Goal: Navigation & Orientation: Find specific page/section

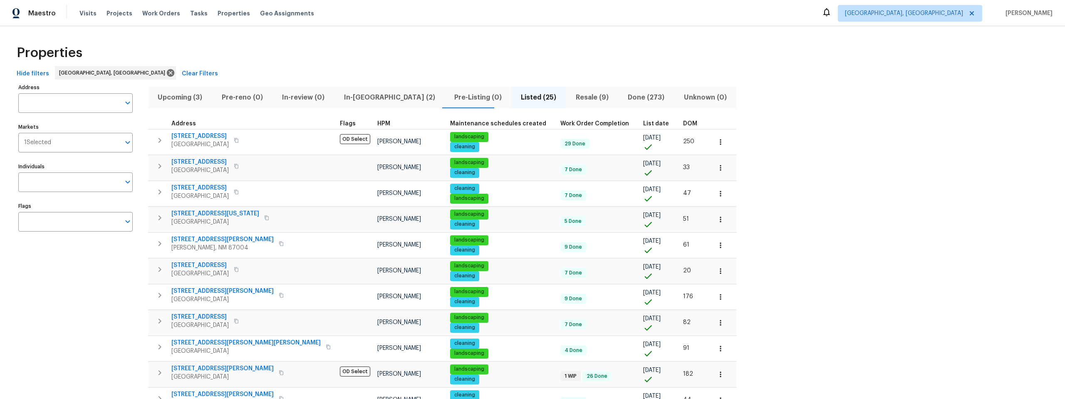
click at [599, 49] on div "Properties" at bounding box center [532, 53] width 1038 height 27
click at [404, 50] on div "Properties" at bounding box center [532, 53] width 1038 height 27
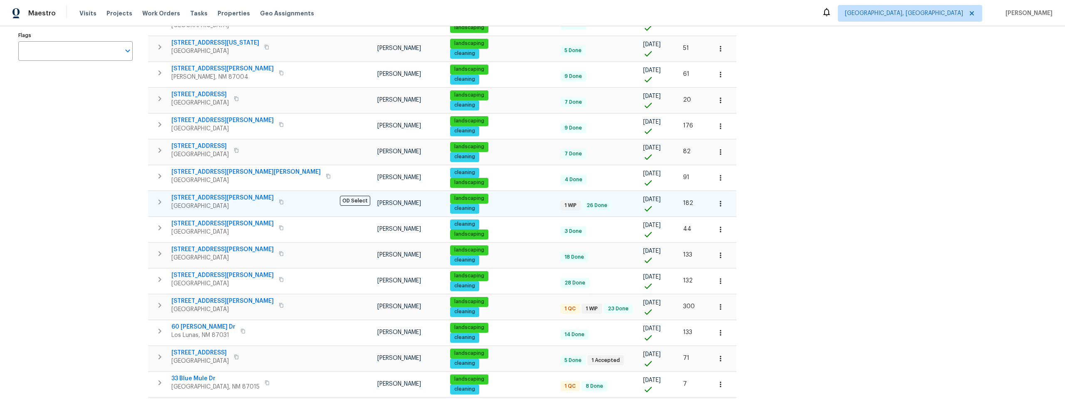
scroll to position [171, 0]
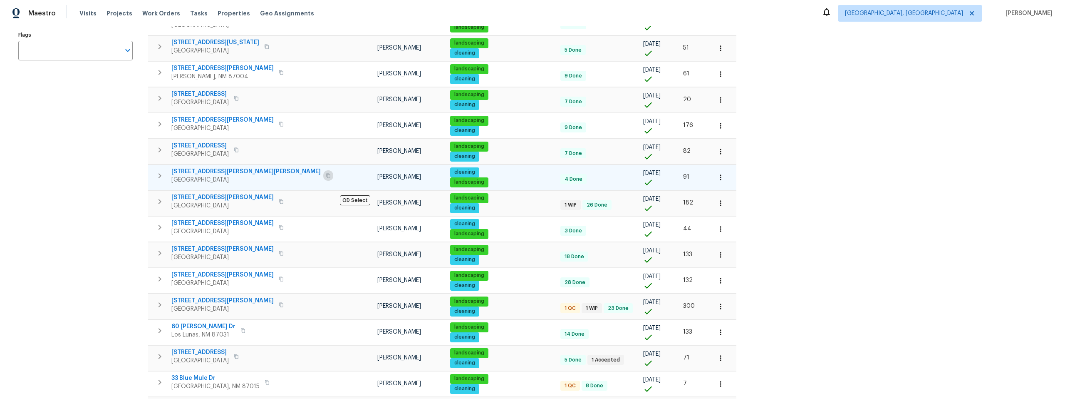
click at [326, 174] on icon "button" at bounding box center [328, 175] width 4 height 5
click at [205, 167] on span "3432 Morgan Meadows Dr NE" at bounding box center [245, 171] width 149 height 8
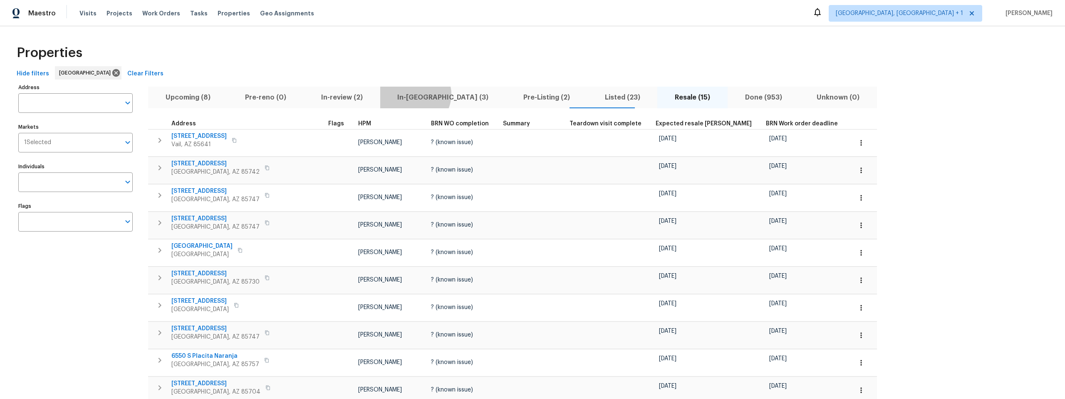
click at [398, 94] on span "In-reno (3)" at bounding box center [443, 98] width 116 height 12
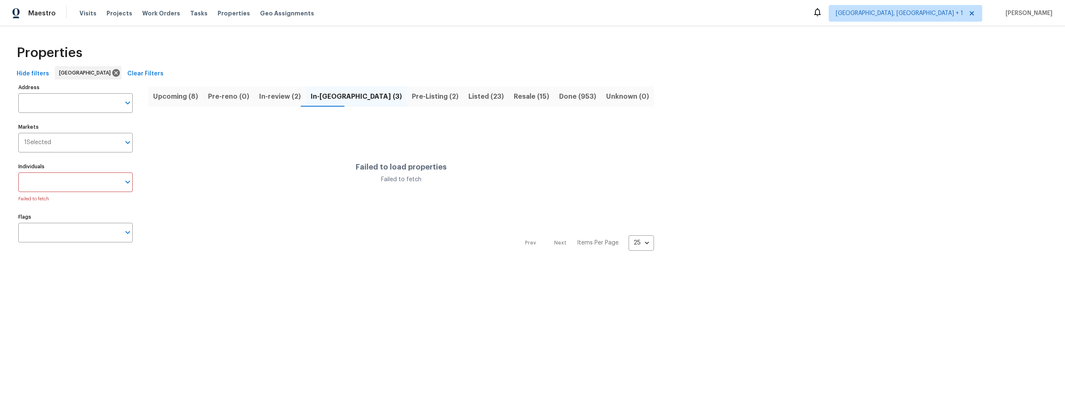
click at [318, 94] on span "In-reno (3)" at bounding box center [356, 97] width 91 height 12
click at [412, 96] on span "Pre-Listing (2)" at bounding box center [435, 97] width 47 height 12
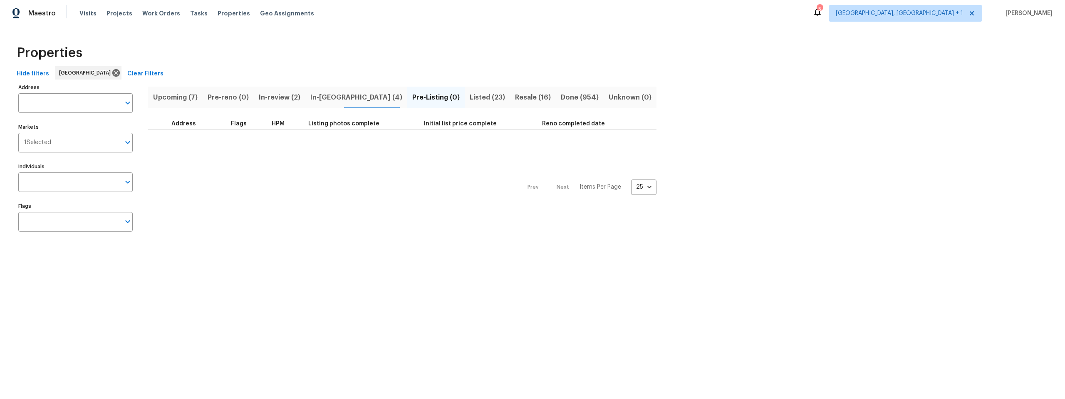
click at [322, 98] on span "In-reno (4)" at bounding box center [356, 98] width 92 height 12
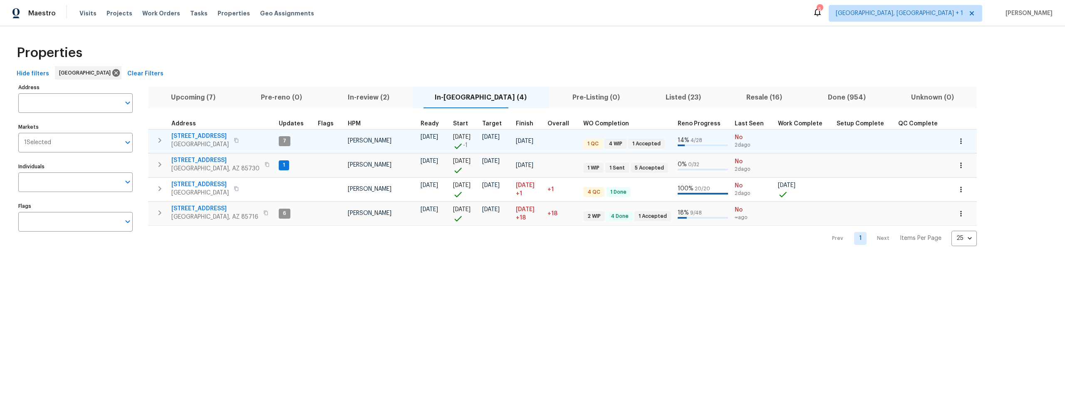
click at [211, 134] on span "1917 W Saxony Rd" at bounding box center [199, 136] width 57 height 8
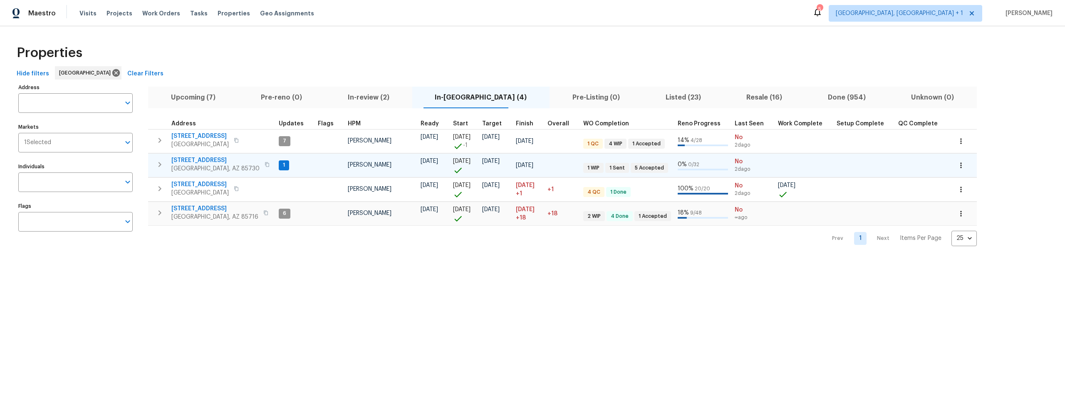
click at [218, 159] on span "10071 E Nicaragua Ln" at bounding box center [215, 160] width 88 height 8
click at [198, 207] on span "3701 E 2nd St Apt A" at bounding box center [214, 208] width 87 height 8
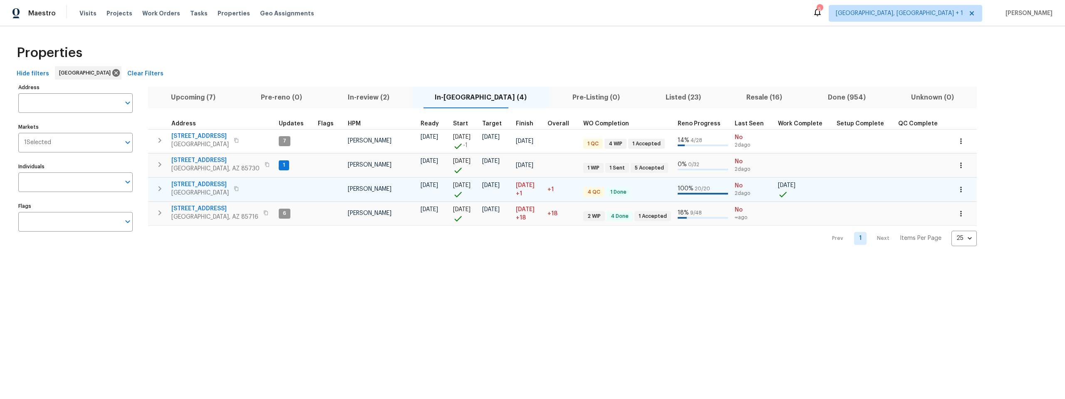
click at [209, 183] on span "1881 W Horn Mesa Pl" at bounding box center [199, 184] width 57 height 8
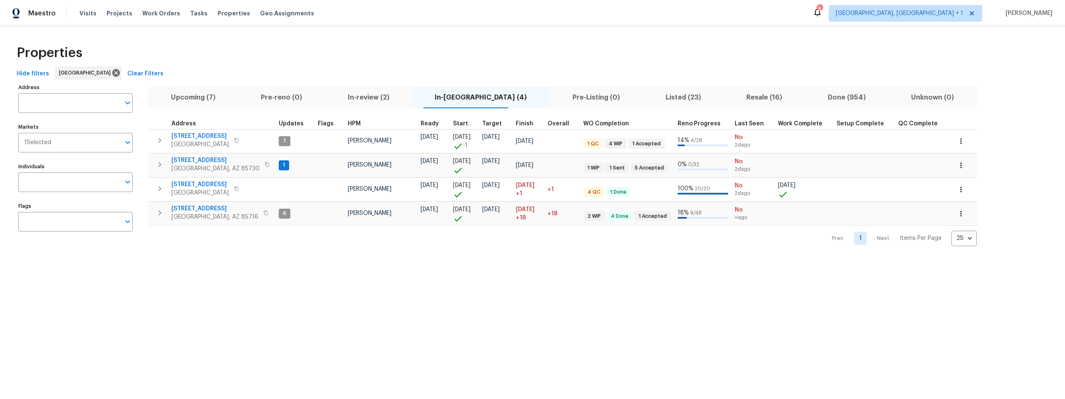
click at [648, 96] on span "Listed (23)" at bounding box center [683, 98] width 71 height 12
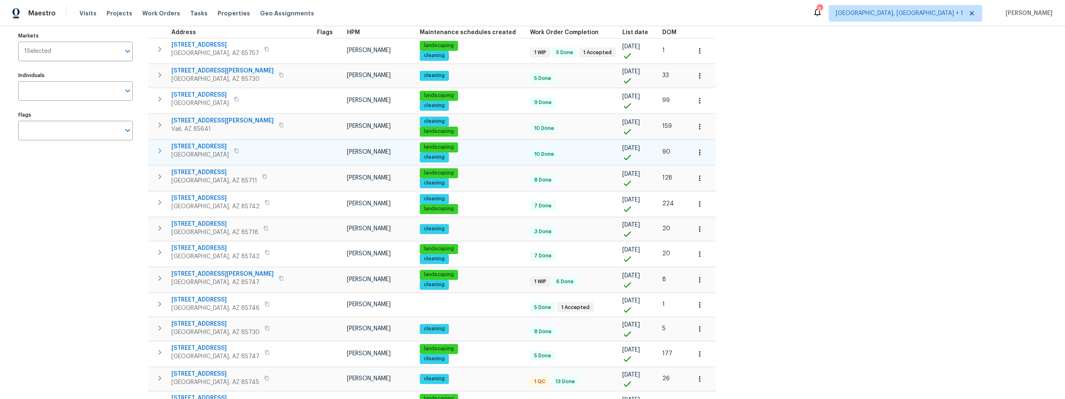
scroll to position [93, 0]
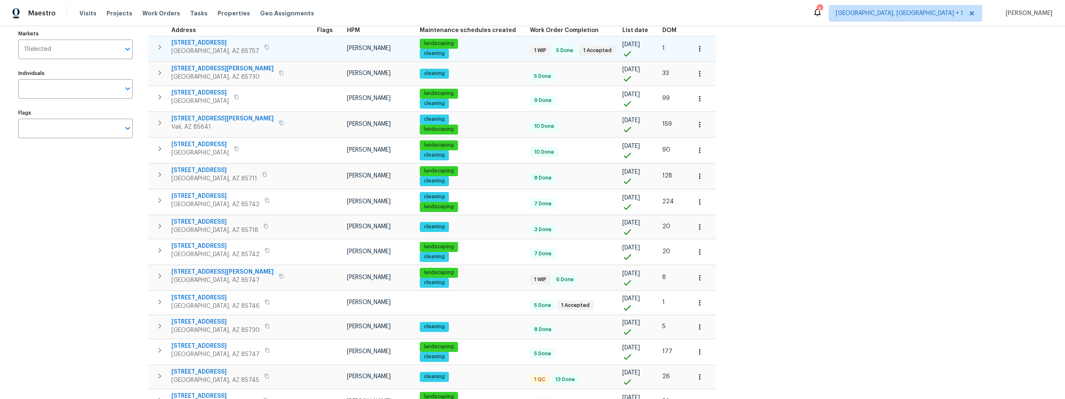
click at [209, 40] on span "6457 W Smoky Falls Way" at bounding box center [215, 43] width 88 height 8
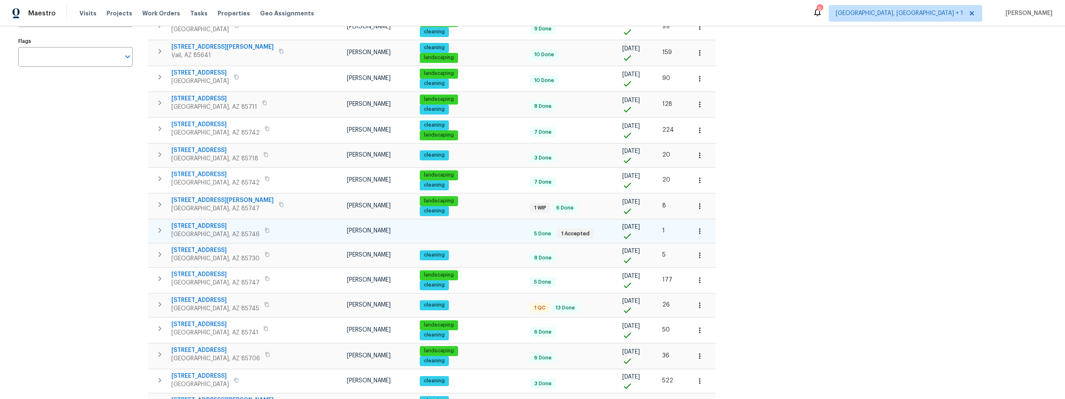
scroll to position [184, 0]
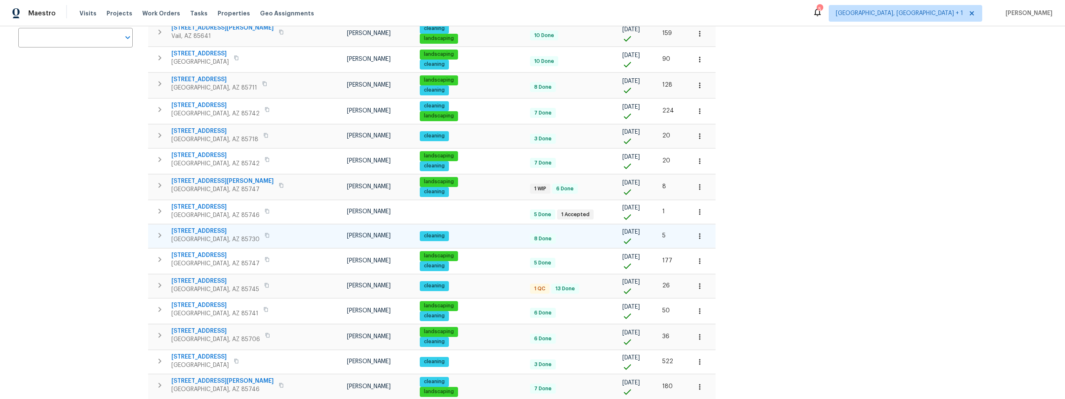
click at [224, 228] on span "3960 S Cedarwood Way" at bounding box center [215, 231] width 88 height 8
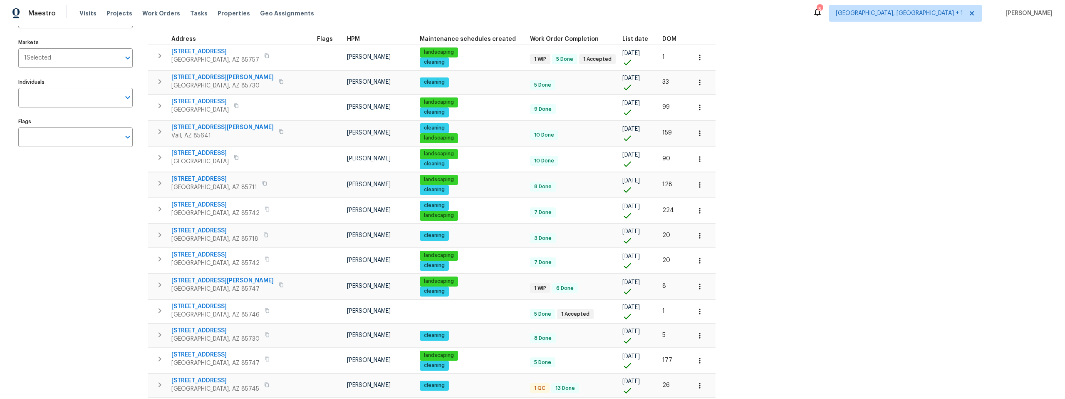
scroll to position [0, 0]
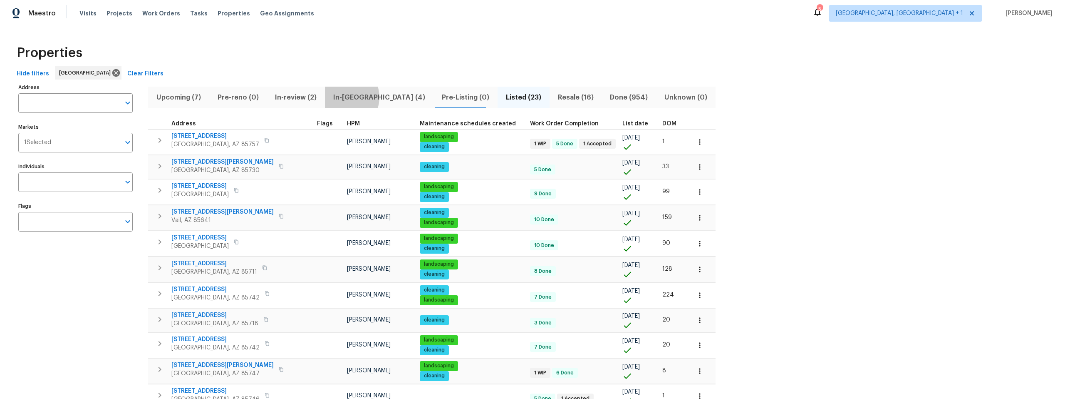
click at [344, 97] on span "In-reno (4)" at bounding box center [379, 98] width 99 height 12
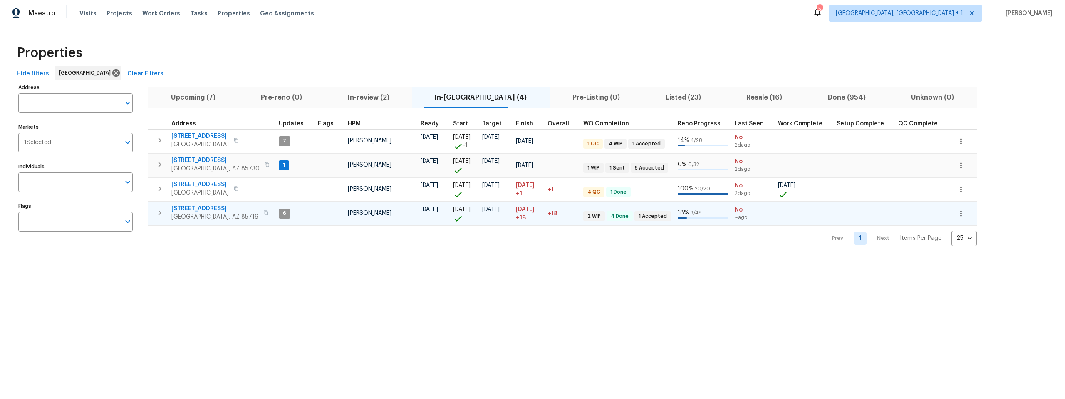
click at [200, 207] on span "3701 E 2nd St Apt A" at bounding box center [214, 208] width 87 height 8
click at [648, 98] on span "Listed (23)" at bounding box center [683, 98] width 71 height 12
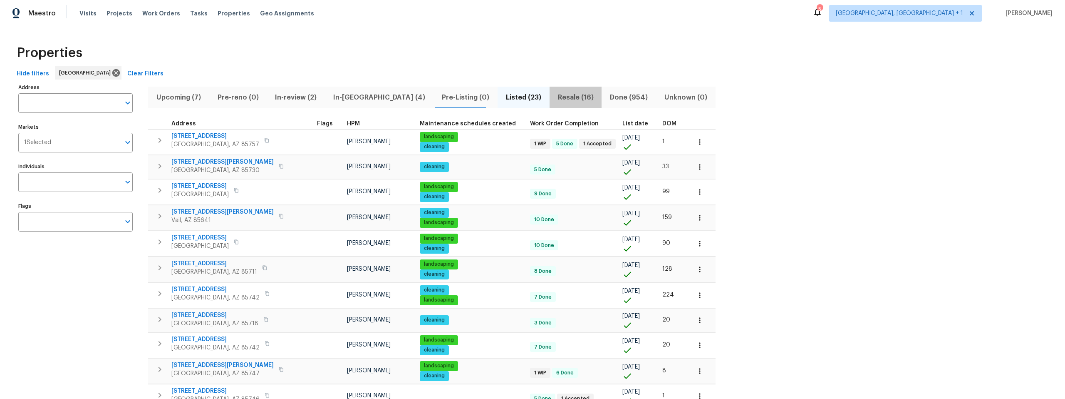
click at [555, 97] on span "Resale (16)" at bounding box center [576, 98] width 42 height 12
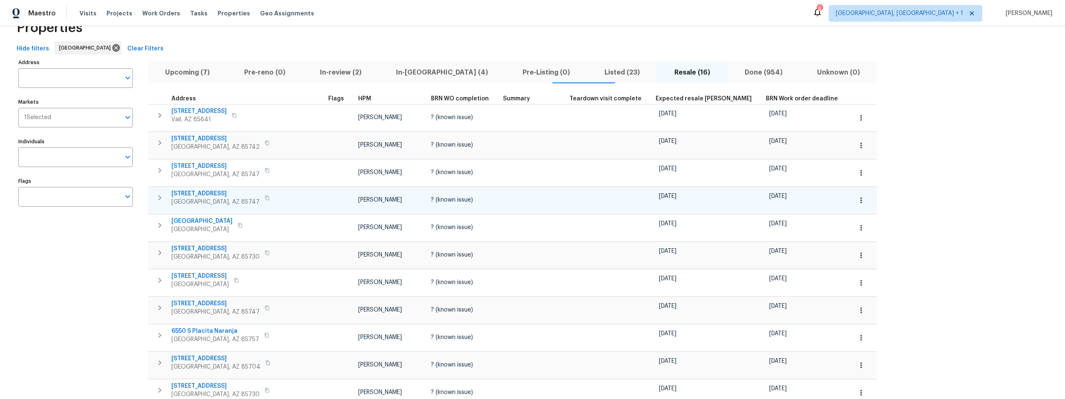
scroll to position [45, 0]
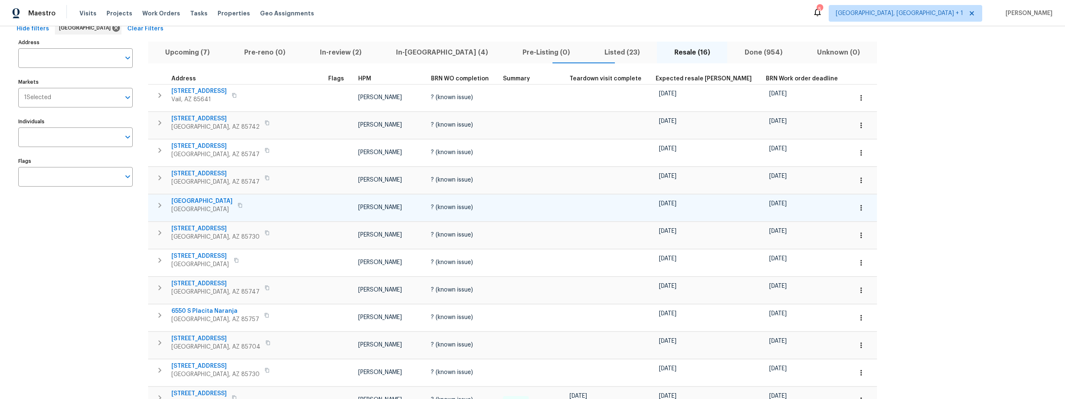
click at [203, 201] on span "7437 E Calle Sinaloa" at bounding box center [201, 201] width 61 height 8
click at [203, 200] on span "7437 E Calle Sinaloa" at bounding box center [201, 201] width 61 height 8
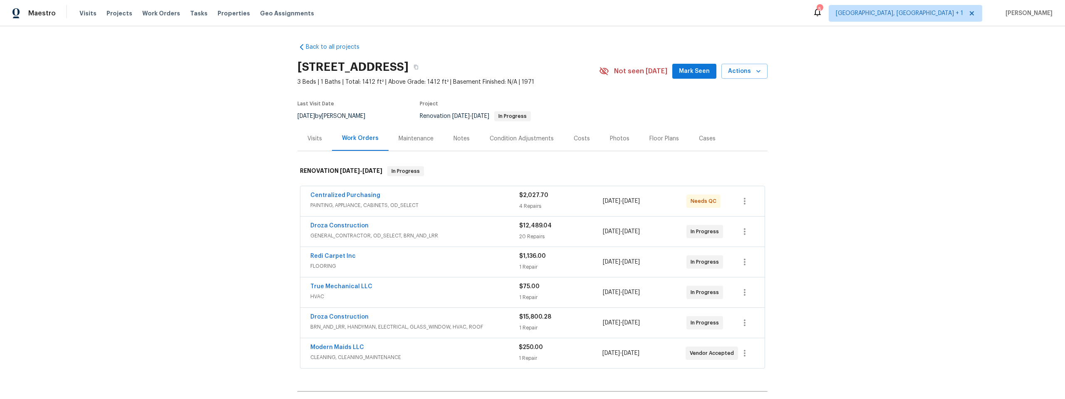
click at [453, 138] on div "Notes" at bounding box center [461, 138] width 16 height 8
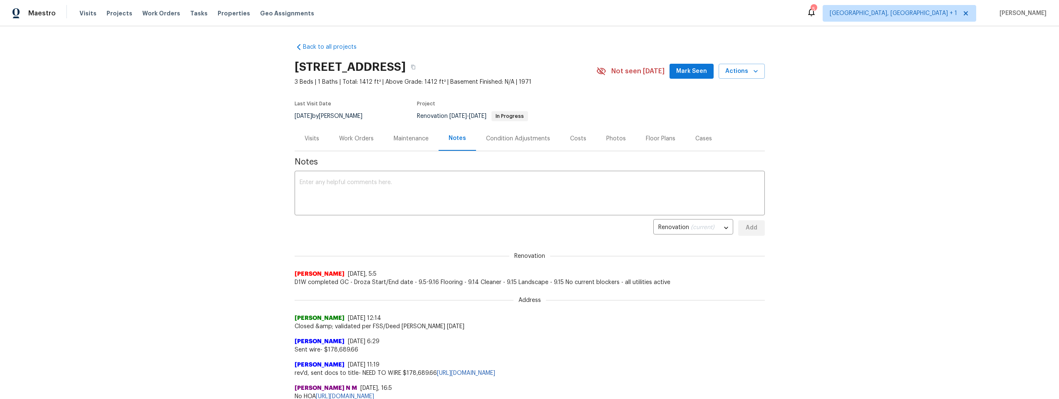
click at [498, 138] on div "Condition Adjustments" at bounding box center [518, 138] width 64 height 8
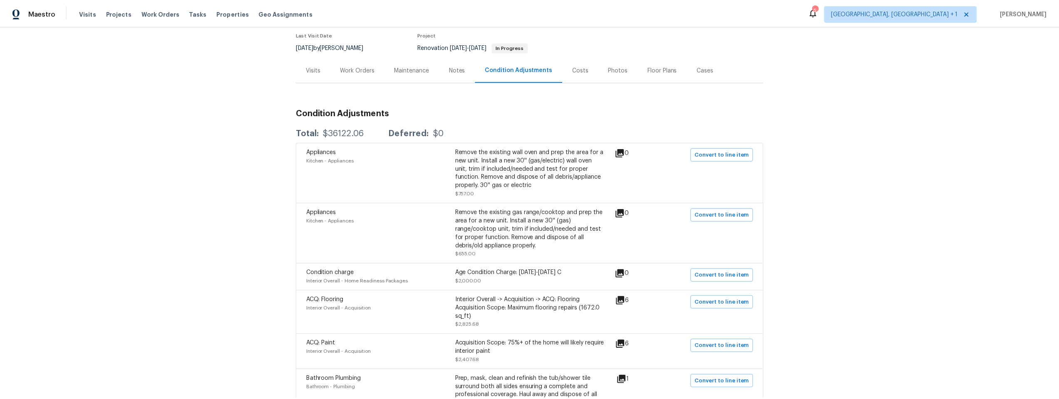
scroll to position [87, 0]
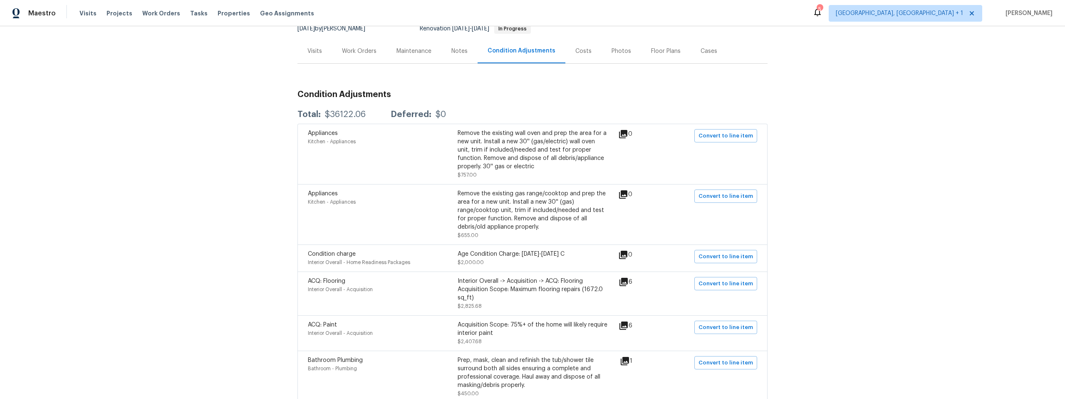
click at [452, 51] on div "Notes" at bounding box center [459, 51] width 16 height 8
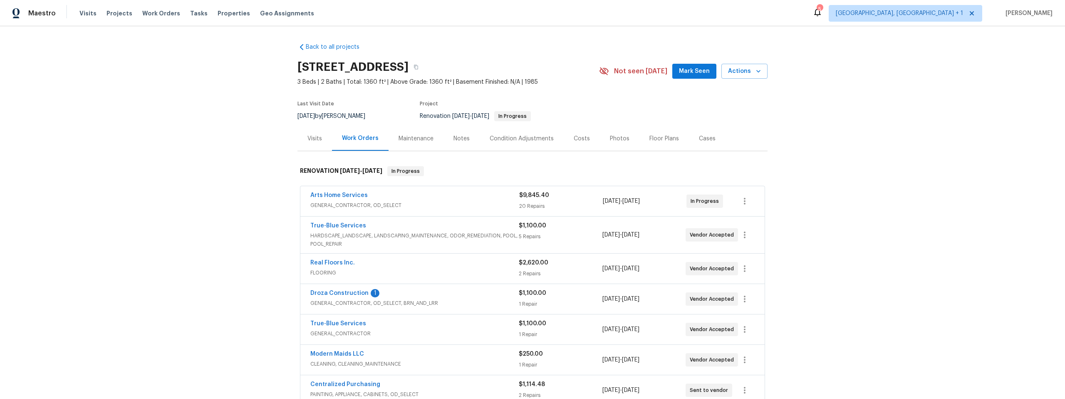
click at [448, 139] on div "Notes" at bounding box center [461, 138] width 36 height 25
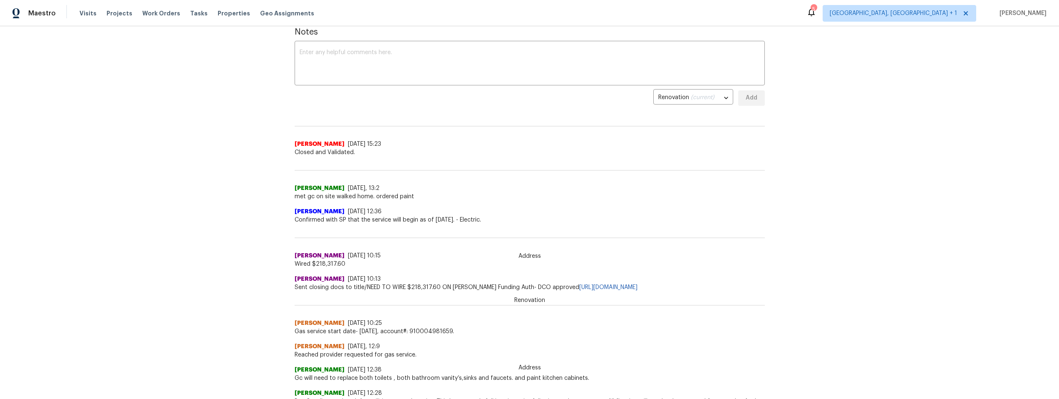
scroll to position [130, 0]
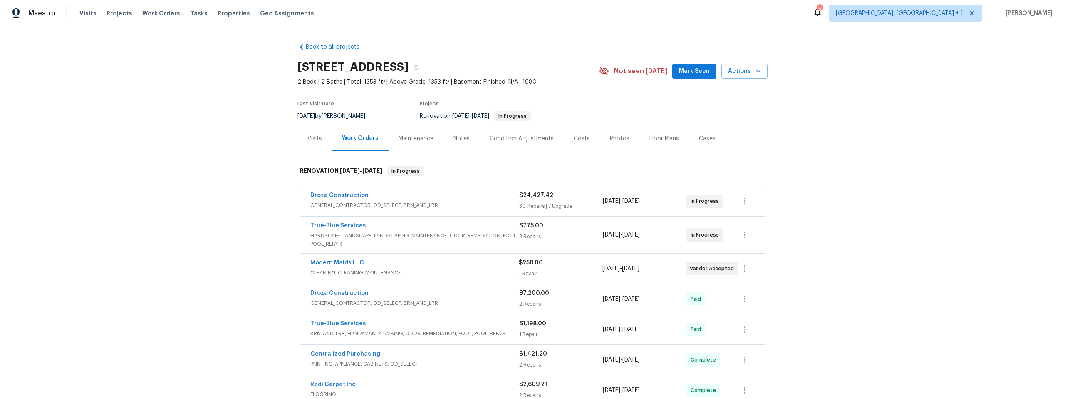
click at [454, 138] on div "Notes" at bounding box center [461, 138] width 16 height 8
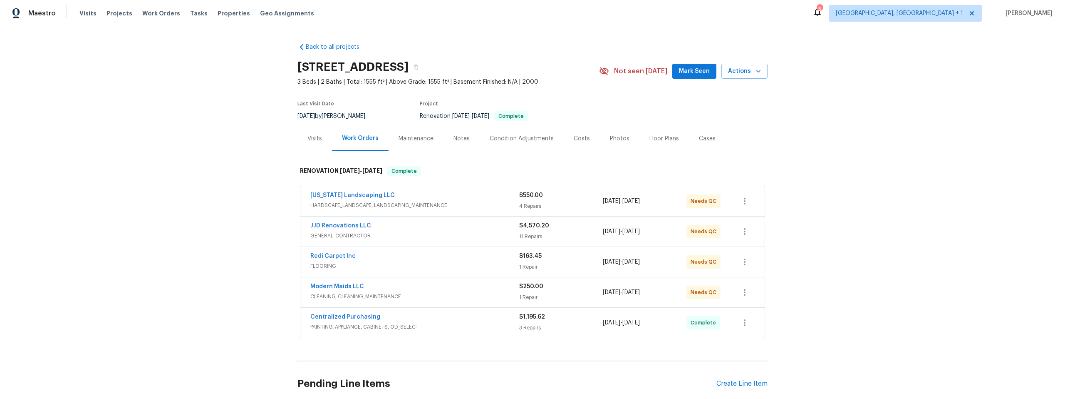
click at [453, 136] on div "Notes" at bounding box center [461, 138] width 16 height 8
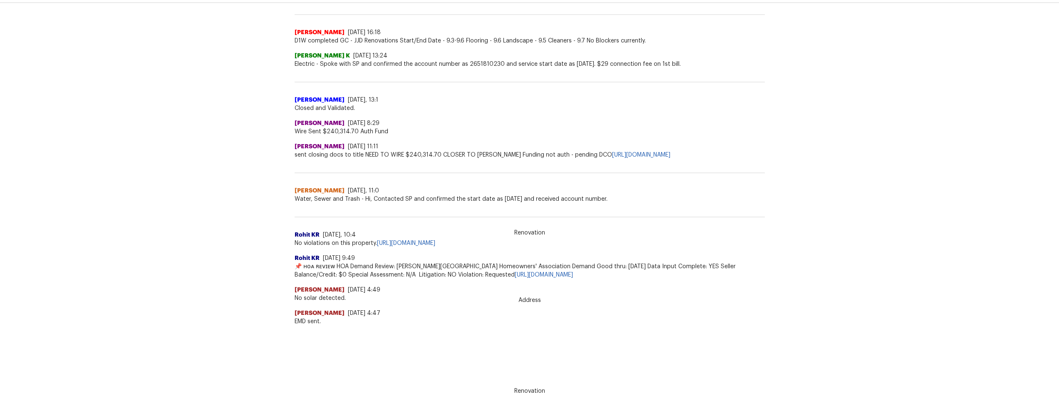
scroll to position [32, 0]
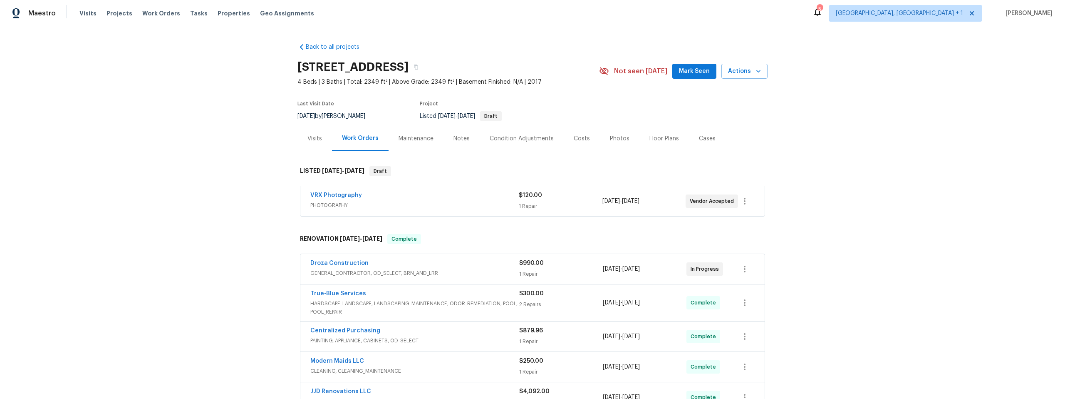
click at [454, 138] on div "Notes" at bounding box center [461, 138] width 16 height 8
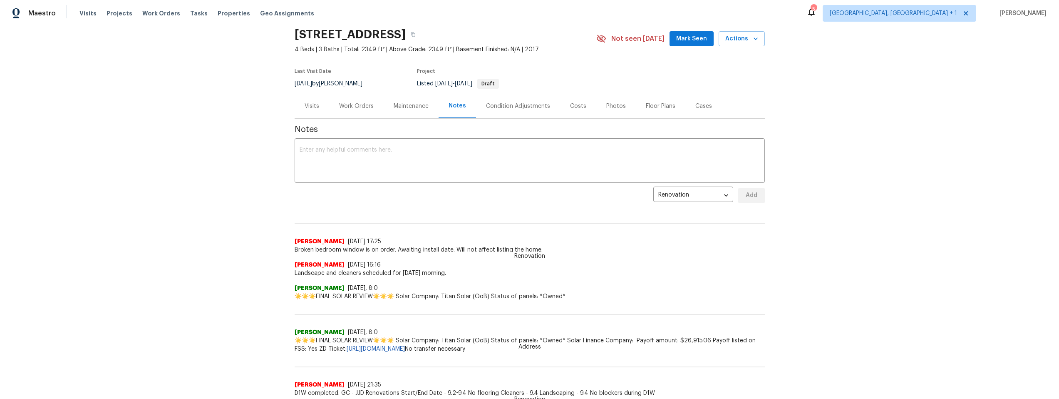
scroll to position [29, 0]
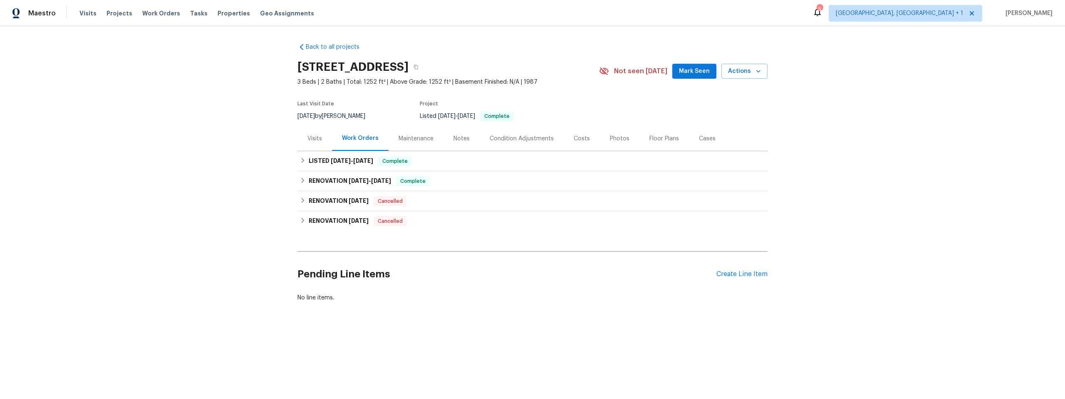
drag, startPoint x: 453, startPoint y: 139, endPoint x: 445, endPoint y: 141, distance: 9.0
click at [453, 139] on div "Notes" at bounding box center [461, 138] width 16 height 8
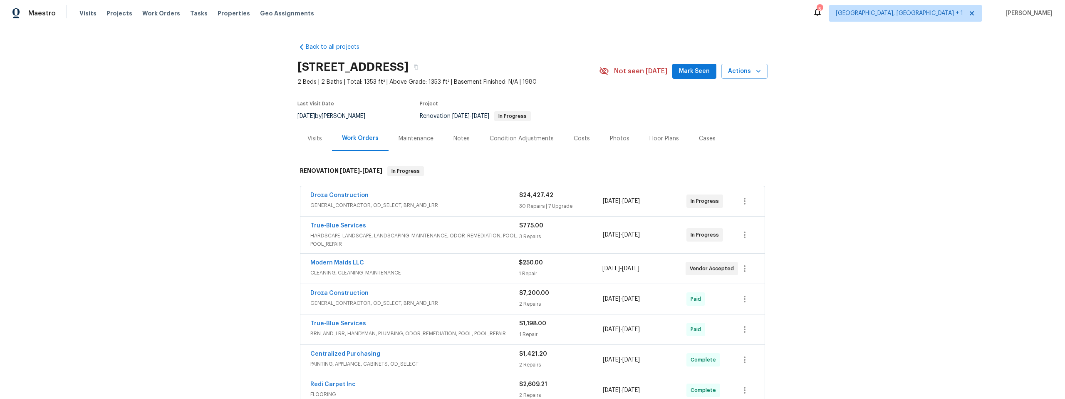
click at [456, 139] on div "Notes" at bounding box center [461, 138] width 16 height 8
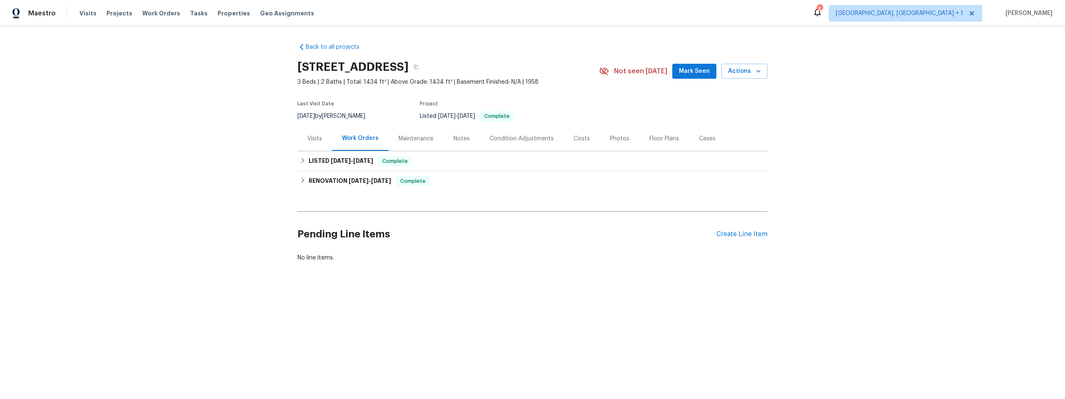
click at [456, 139] on div "Notes" at bounding box center [461, 138] width 16 height 8
click at [419, 68] on icon "button" at bounding box center [416, 66] width 5 height 5
drag, startPoint x: 519, startPoint y: 66, endPoint x: 470, endPoint y: 59, distance: 49.1
click at [418, 66] on icon "button" at bounding box center [416, 67] width 4 height 5
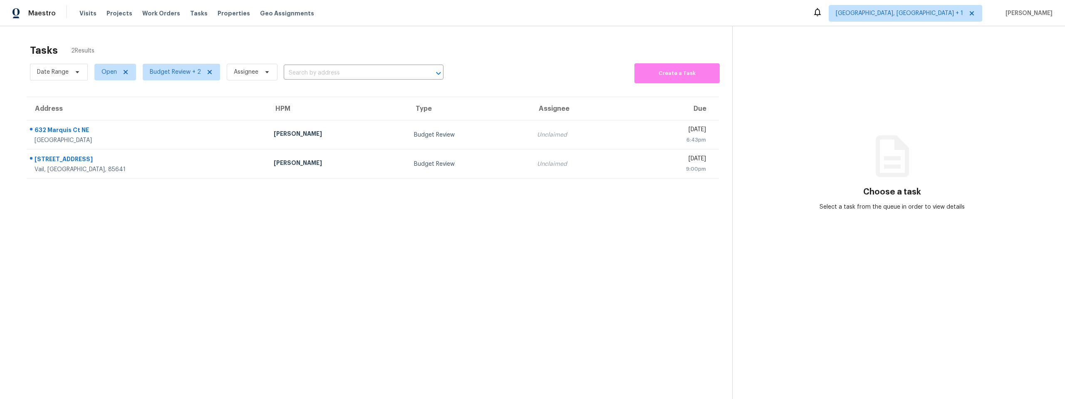
drag, startPoint x: 459, startPoint y: 15, endPoint x: 423, endPoint y: 11, distance: 35.6
click at [458, 15] on div "Maestro Visits Projects Work Orders Tasks Properties Geo Assignments Albuquerqu…" at bounding box center [532, 13] width 1065 height 26
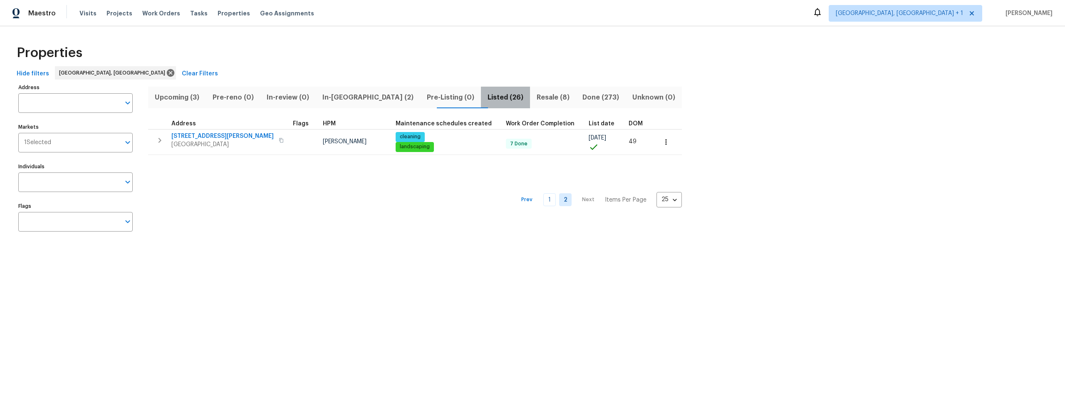
click at [486, 95] on span "Listed (26)" at bounding box center [505, 98] width 39 height 12
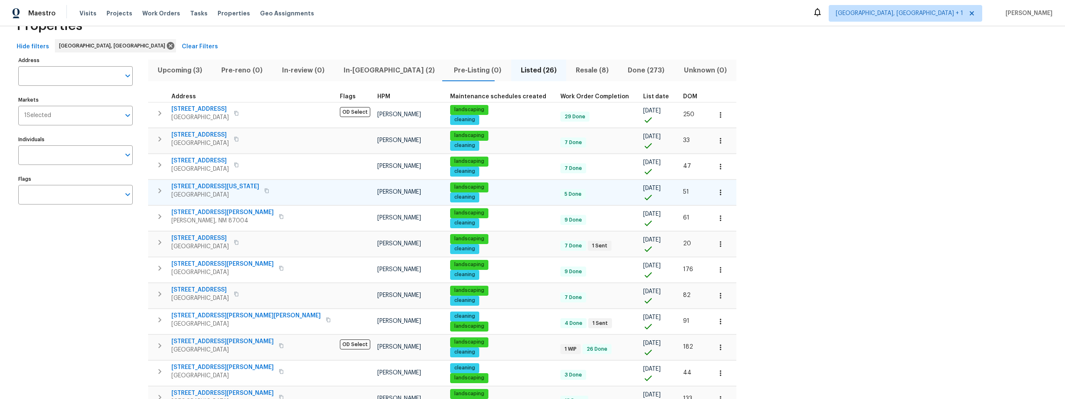
scroll to position [30, 0]
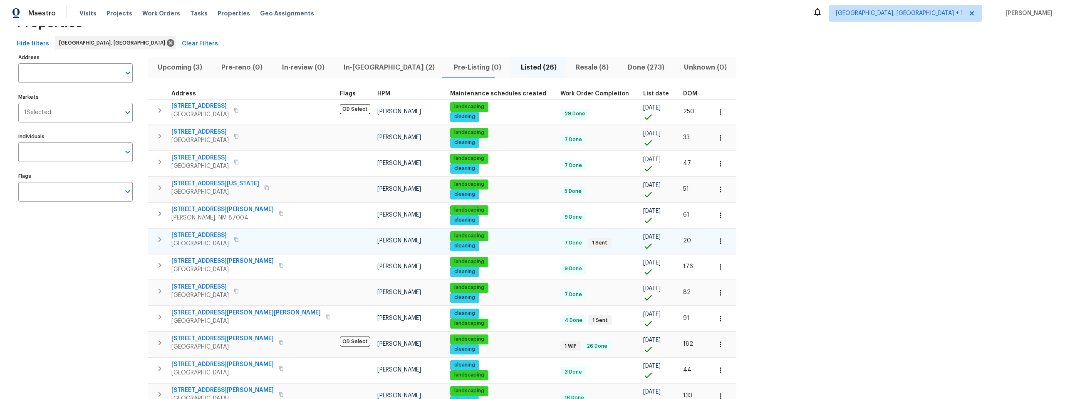
click at [199, 235] on span "802 Pinetree Rd SE" at bounding box center [199, 235] width 57 height 8
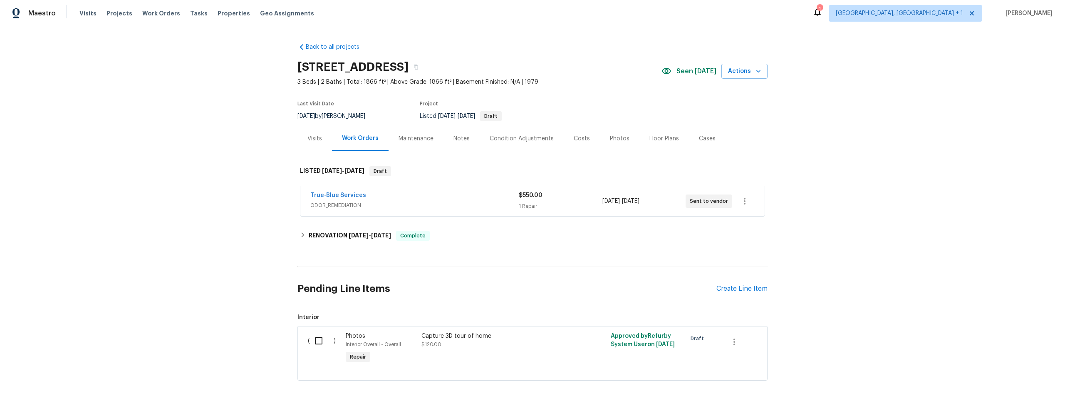
click at [469, 198] on div "True-Blue Services" at bounding box center [414, 196] width 208 height 10
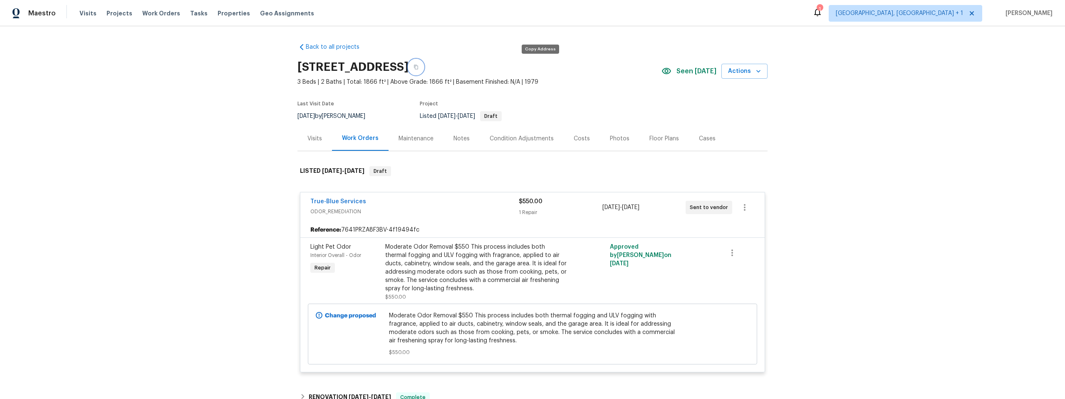
click at [423, 67] on button "button" at bounding box center [416, 66] width 15 height 15
click at [423, 69] on button "button" at bounding box center [416, 66] width 15 height 15
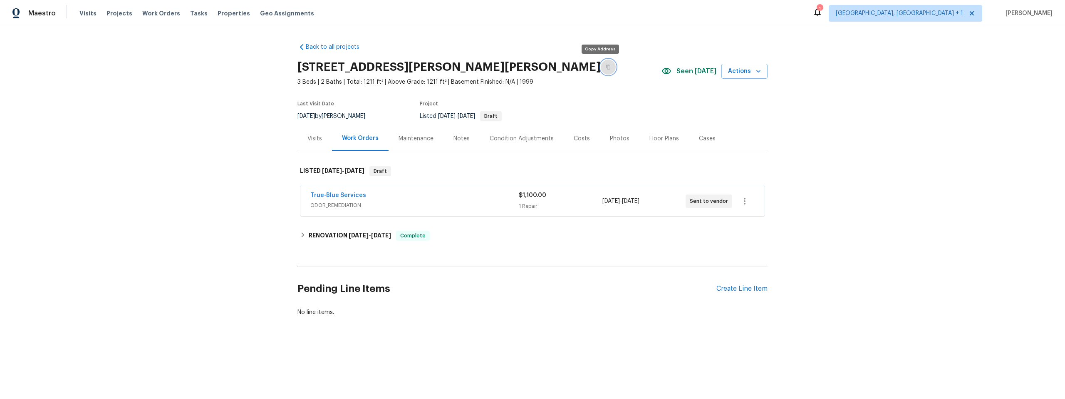
click at [601, 69] on button "button" at bounding box center [608, 66] width 15 height 15
click at [606, 69] on icon "button" at bounding box center [608, 66] width 5 height 5
